Goal: Check status: Check status

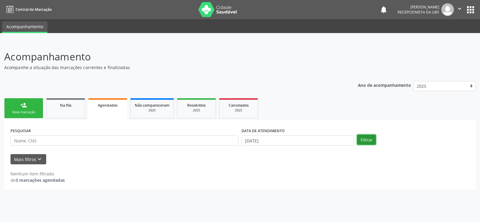
click at [365, 135] on button "Filtrar" at bounding box center [366, 140] width 19 height 10
click at [373, 144] on button "Filtrar" at bounding box center [366, 140] width 19 height 10
click at [115, 107] on span "Agendados" at bounding box center [108, 105] width 20 height 5
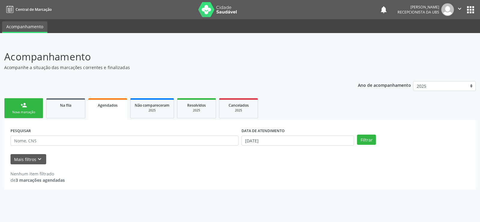
click at [115, 107] on span "Agendados" at bounding box center [108, 105] width 20 height 5
drag, startPoint x: 115, startPoint y: 107, endPoint x: 70, endPoint y: 159, distance: 68.9
click at [106, 125] on div "person_add Nova marcação Na fila Agendados Não compareceram 2025 Resolvidos 202…" at bounding box center [240, 143] width 472 height 93
click at [31, 162] on button "Mais filtros keyboard_arrow_down" at bounding box center [29, 159] width 36 height 11
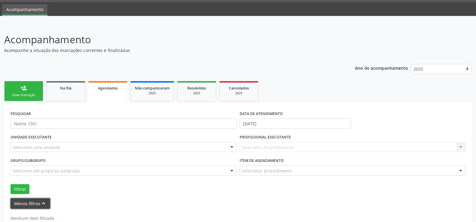
scroll to position [33, 0]
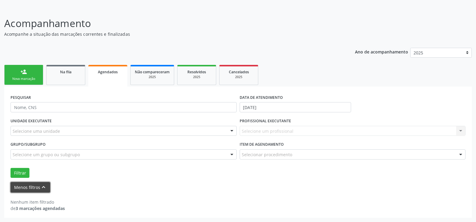
click at [24, 188] on button "Menos filtros keyboard_arrow_up" at bounding box center [31, 187] width 40 height 11
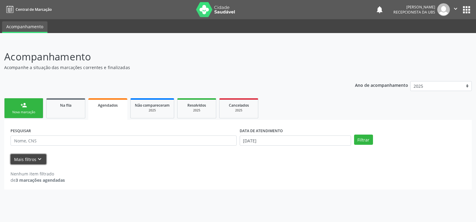
scroll to position [0, 0]
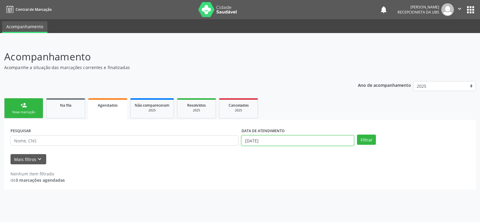
click at [279, 143] on input "[DATE]" at bounding box center [298, 140] width 113 height 10
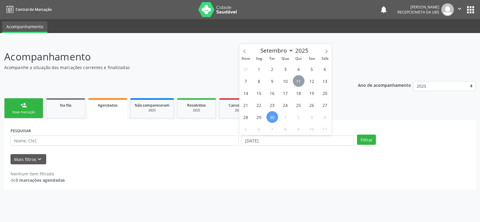
click at [297, 81] on span "11" at bounding box center [299, 81] width 12 height 12
type input "[DATE]"
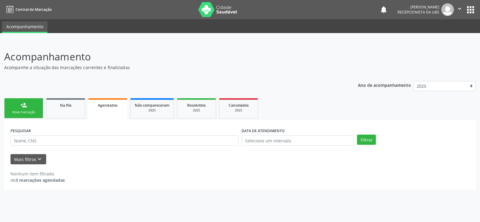
click at [307, 166] on div "Nenhum item filtrado de 3 marcações agendadas" at bounding box center [240, 173] width 459 height 19
click at [309, 167] on div "Nenhum item filtrado de 3 marcações agendadas" at bounding box center [240, 173] width 459 height 19
click at [19, 160] on button "Mais filtros keyboard_arrow_down" at bounding box center [29, 159] width 36 height 11
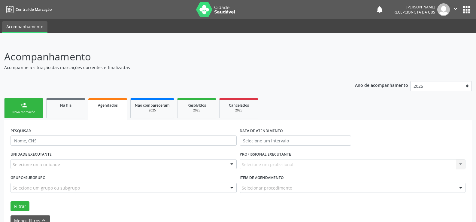
click at [26, 161] on div "Selecione uma unidade" at bounding box center [124, 164] width 226 height 10
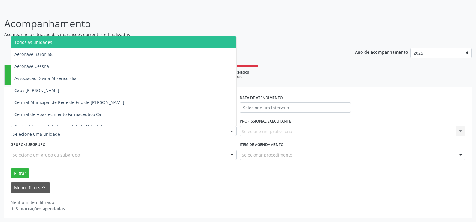
scroll to position [33, 0]
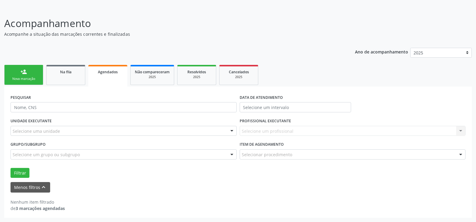
click at [83, 193] on div "Nenhum item filtrado de 3 marcações agendadas" at bounding box center [238, 201] width 455 height 19
drag, startPoint x: 83, startPoint y: 193, endPoint x: 79, endPoint y: 192, distance: 3.7
click at [83, 193] on div "Nenhum item filtrado de 3 marcações agendadas" at bounding box center [238, 201] width 455 height 19
